Goal: Transaction & Acquisition: Purchase product/service

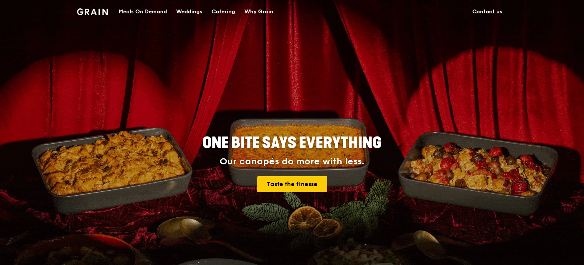
click at [145, 12] on div "Meals On Demand" at bounding box center [143, 11] width 48 height 23
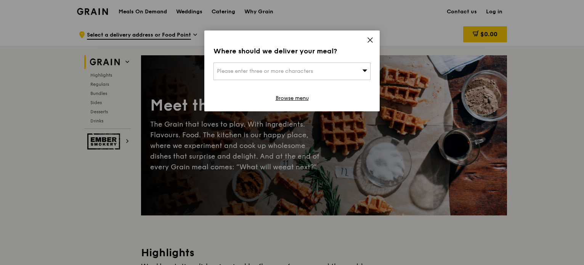
drag, startPoint x: 240, startPoint y: 71, endPoint x: 229, endPoint y: 73, distance: 11.7
click at [229, 73] on span "Please enter three or more characters" at bounding box center [265, 71] width 96 height 6
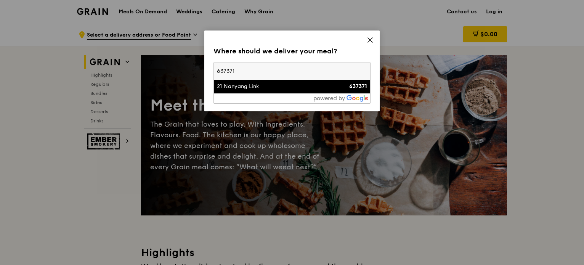
type input "637371"
click at [272, 85] on div "21 Nanyang Link" at bounding box center [273, 87] width 113 height 8
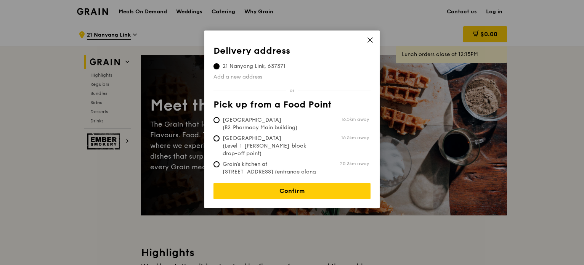
click at [229, 76] on link "Add a new address" at bounding box center [292, 77] width 157 height 8
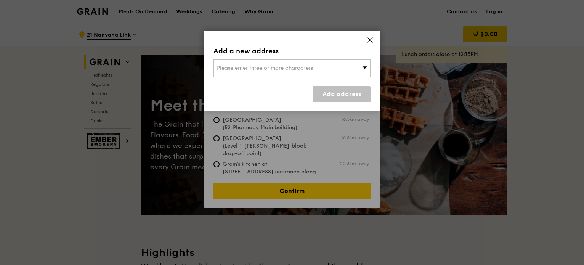
click at [368, 39] on icon at bounding box center [370, 40] width 7 height 7
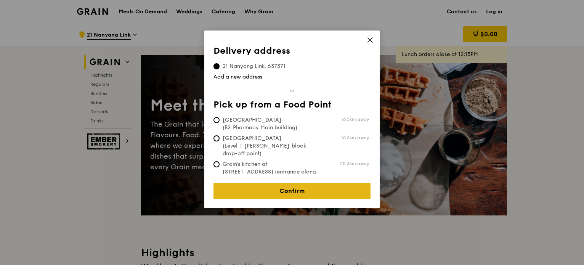
click at [289, 185] on link "Confirm" at bounding box center [292, 191] width 157 height 16
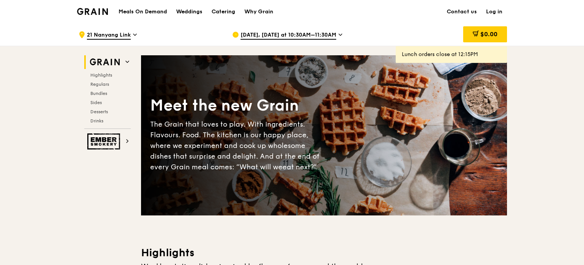
click at [339, 33] on icon at bounding box center [341, 34] width 4 height 7
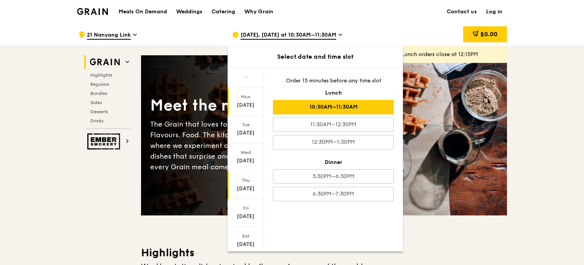
click at [241, 179] on div "Thu" at bounding box center [246, 180] width 34 height 6
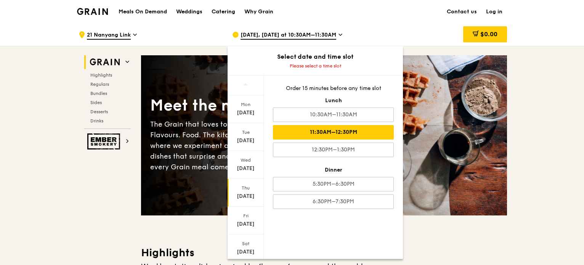
click at [363, 129] on div "11:30AM–12:30PM" at bounding box center [333, 132] width 121 height 14
